Goal: Task Accomplishment & Management: Manage account settings

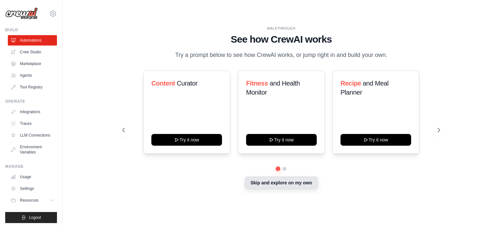
click at [282, 189] on button "Skip and explore on my own" at bounding box center [281, 183] width 73 height 12
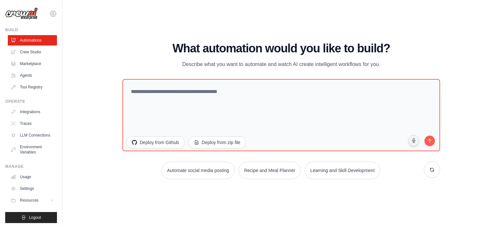
click at [57, 16] on icon at bounding box center [53, 14] width 8 height 8
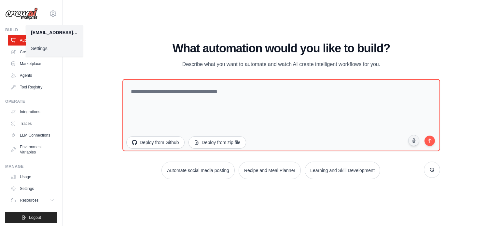
click at [46, 54] on link "Settings" at bounding box center [54, 49] width 57 height 12
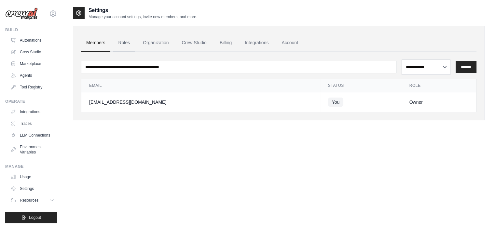
click at [135, 52] on link "Roles" at bounding box center [124, 43] width 22 height 18
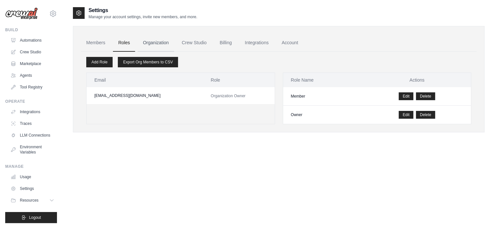
click at [174, 52] on link "Organization" at bounding box center [156, 43] width 36 height 18
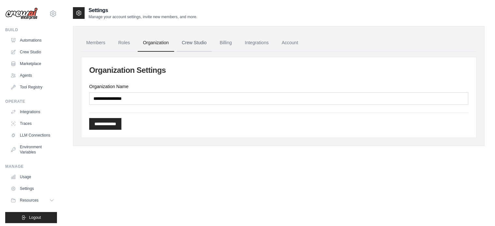
click at [212, 52] on link "Crew Studio" at bounding box center [194, 43] width 35 height 18
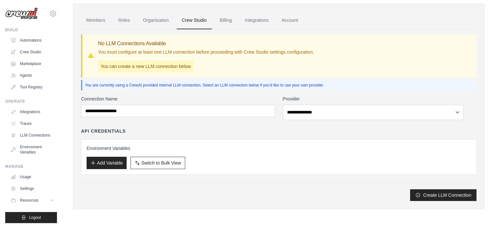
scroll to position [14, 0]
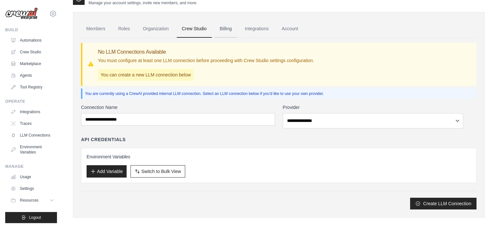
click at [237, 38] on link "Billing" at bounding box center [225, 29] width 22 height 18
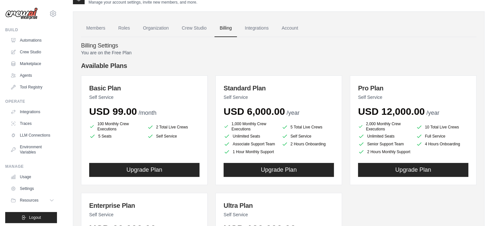
scroll to position [12, 0]
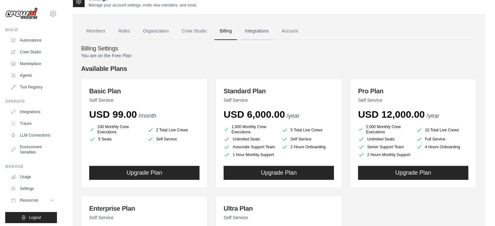
click at [274, 40] on link "Integrations" at bounding box center [256, 31] width 34 height 18
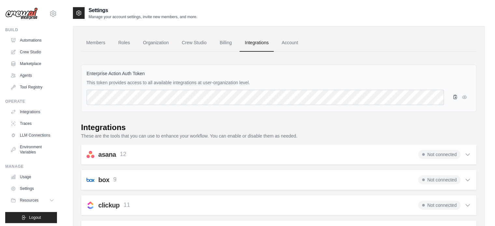
click at [453, 100] on icon "button" at bounding box center [455, 96] width 5 height 5
